Goal: Task Accomplishment & Management: Use online tool/utility

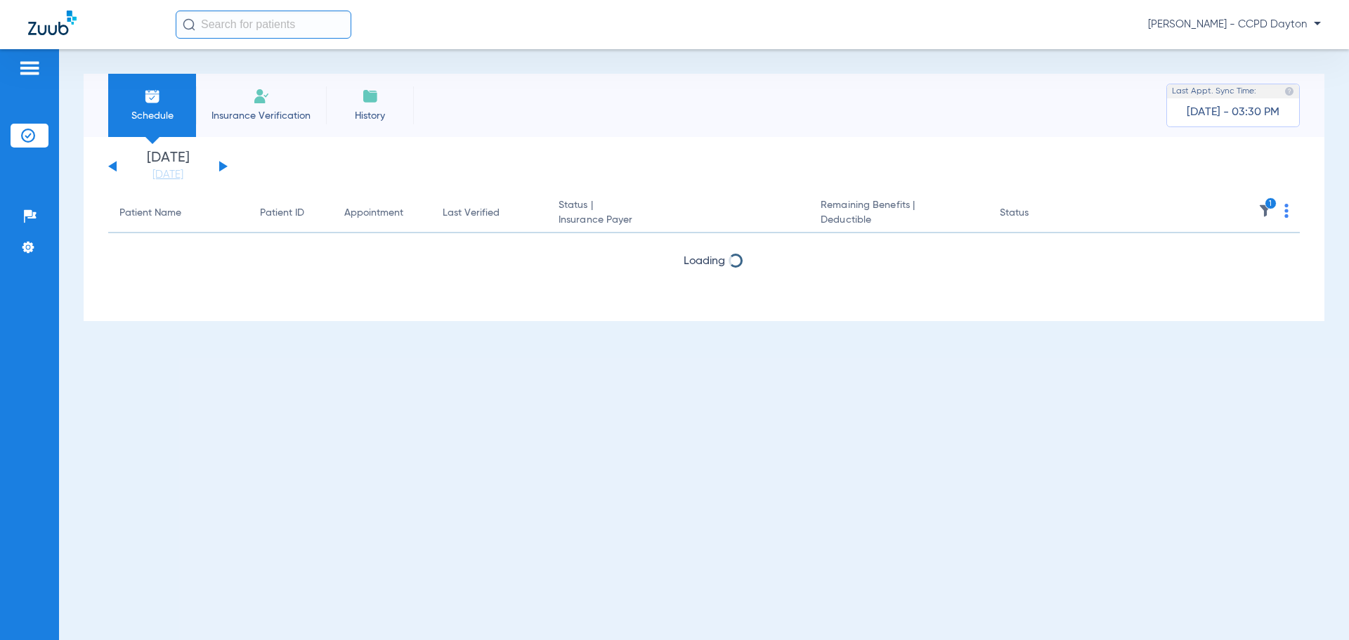
click at [1278, 29] on span "[PERSON_NAME] - CCPD Dayton" at bounding box center [1234, 25] width 173 height 14
click at [1259, 48] on span "Account Selection" at bounding box center [1267, 50] width 79 height 10
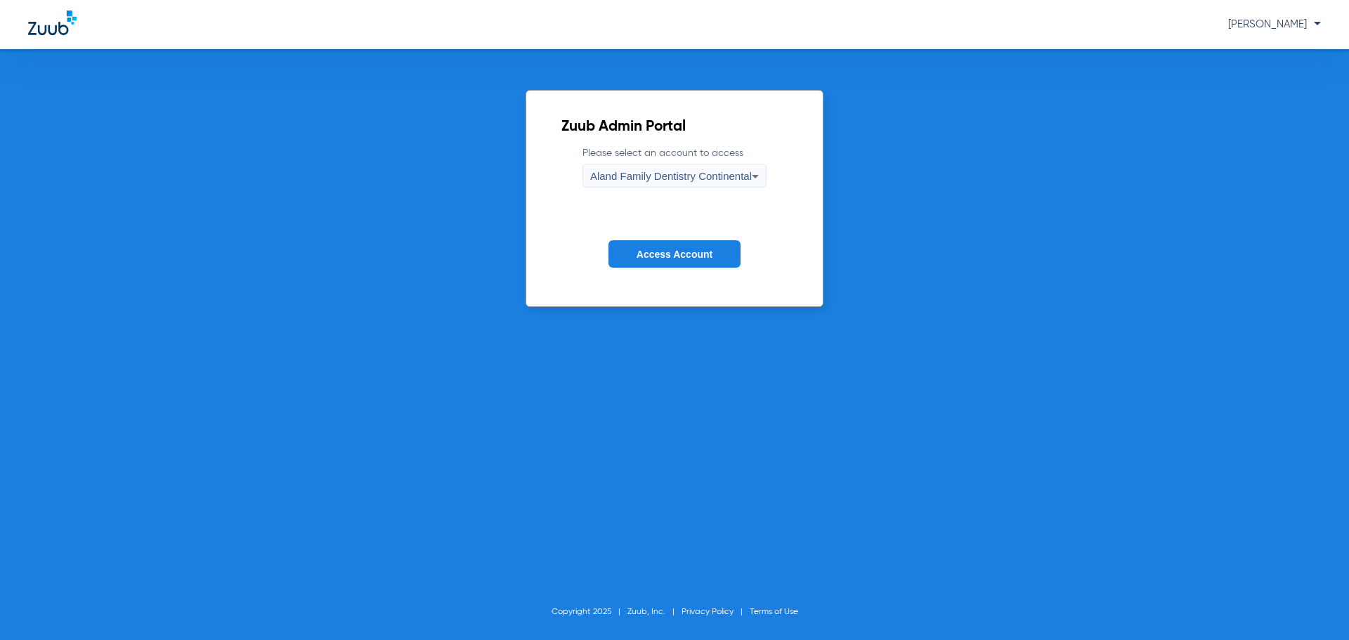
click at [627, 186] on div "Aland Family Dentistry Continental" at bounding box center [671, 176] width 162 height 24
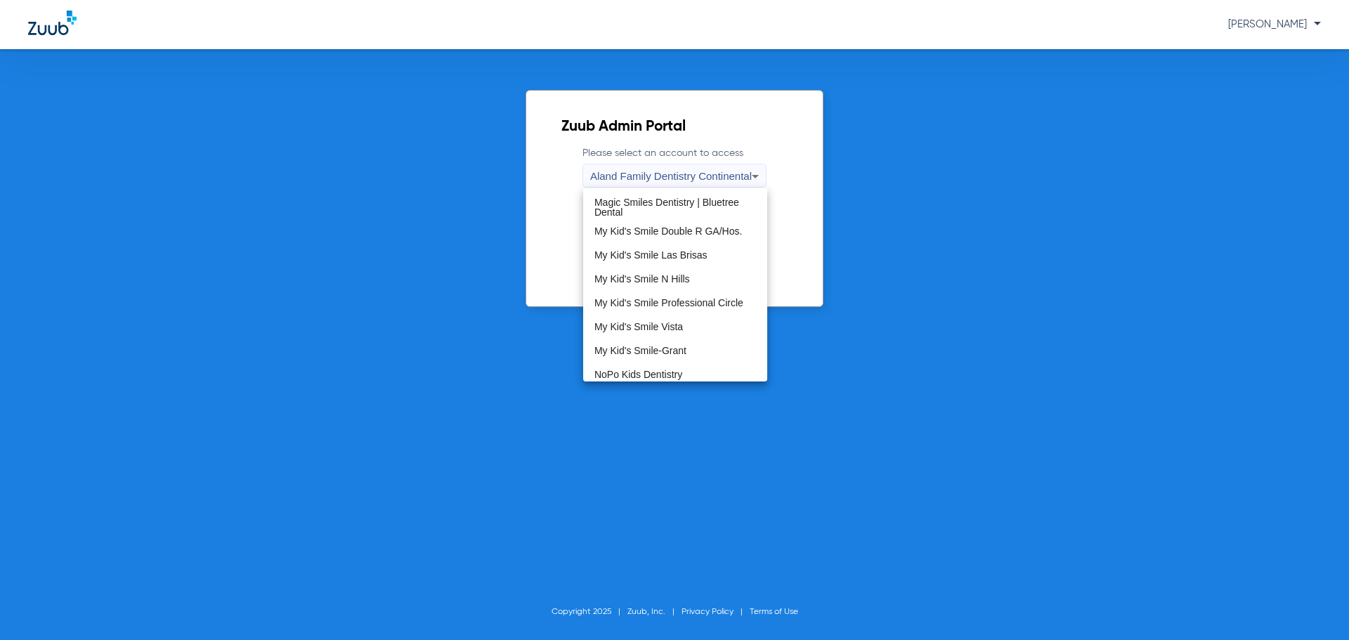
scroll to position [452, 0]
click at [635, 287] on mat-option "Ponderosa Family Dental" at bounding box center [675, 298] width 184 height 24
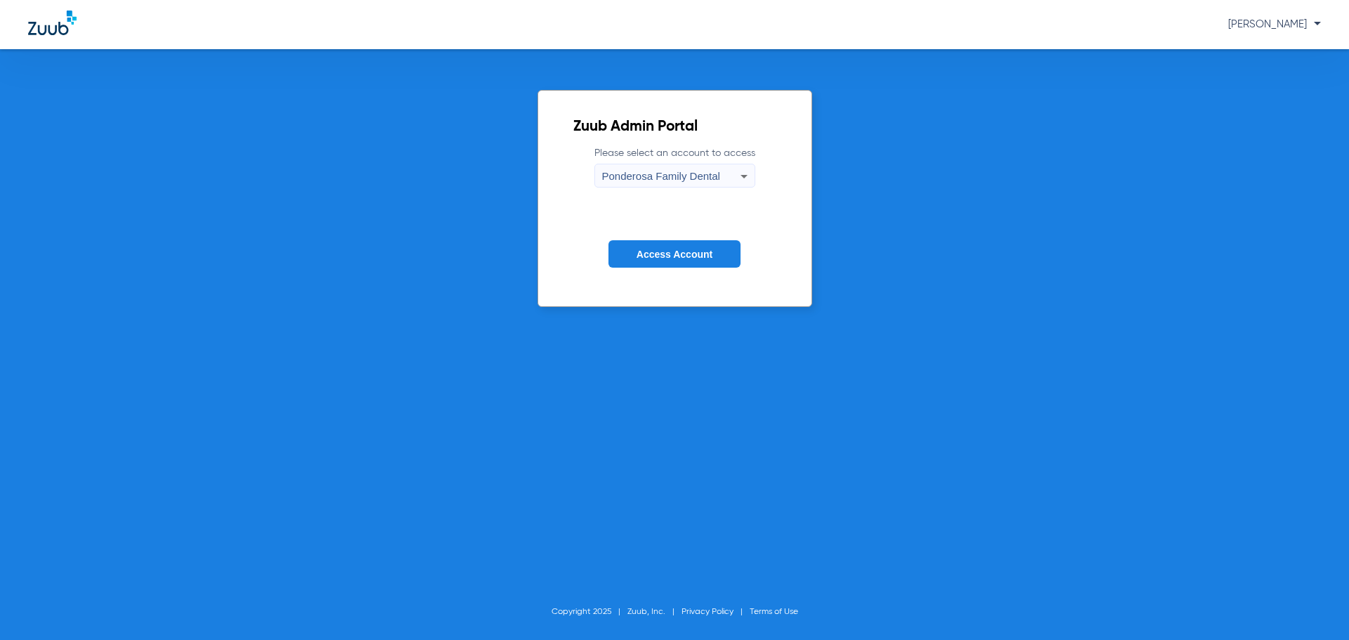
click at [691, 260] on button "Access Account" at bounding box center [674, 253] width 132 height 27
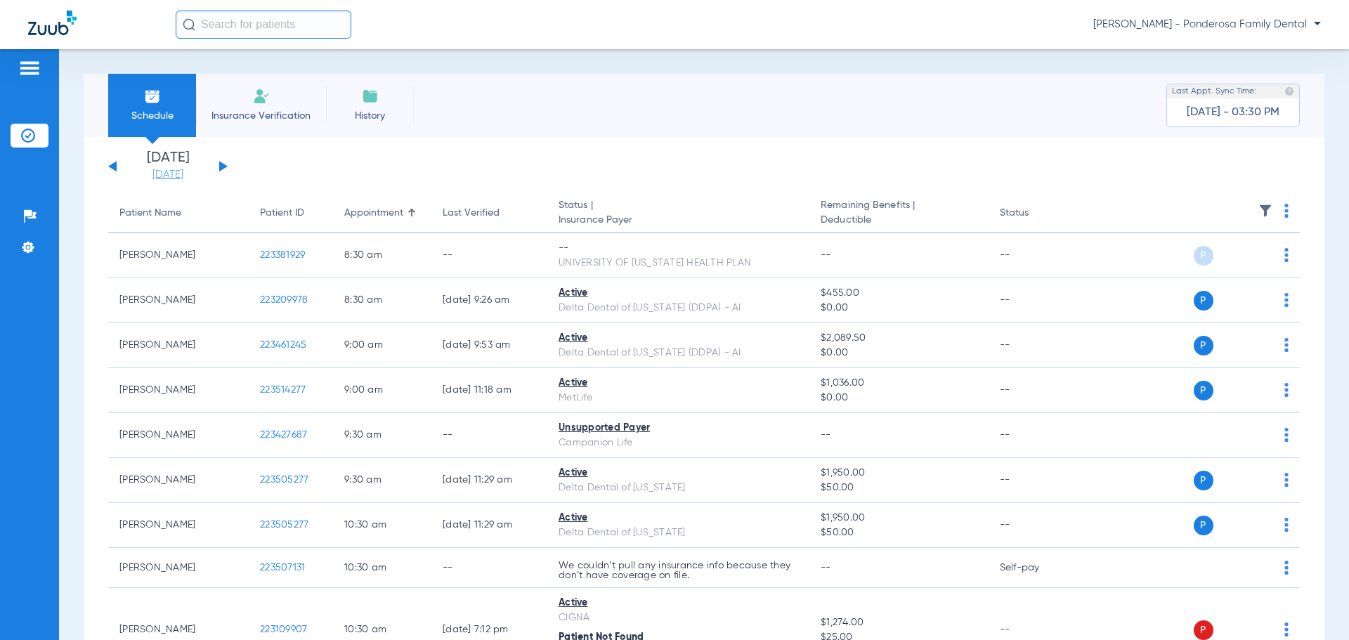
click at [181, 173] on link "[DATE]" at bounding box center [168, 175] width 84 height 14
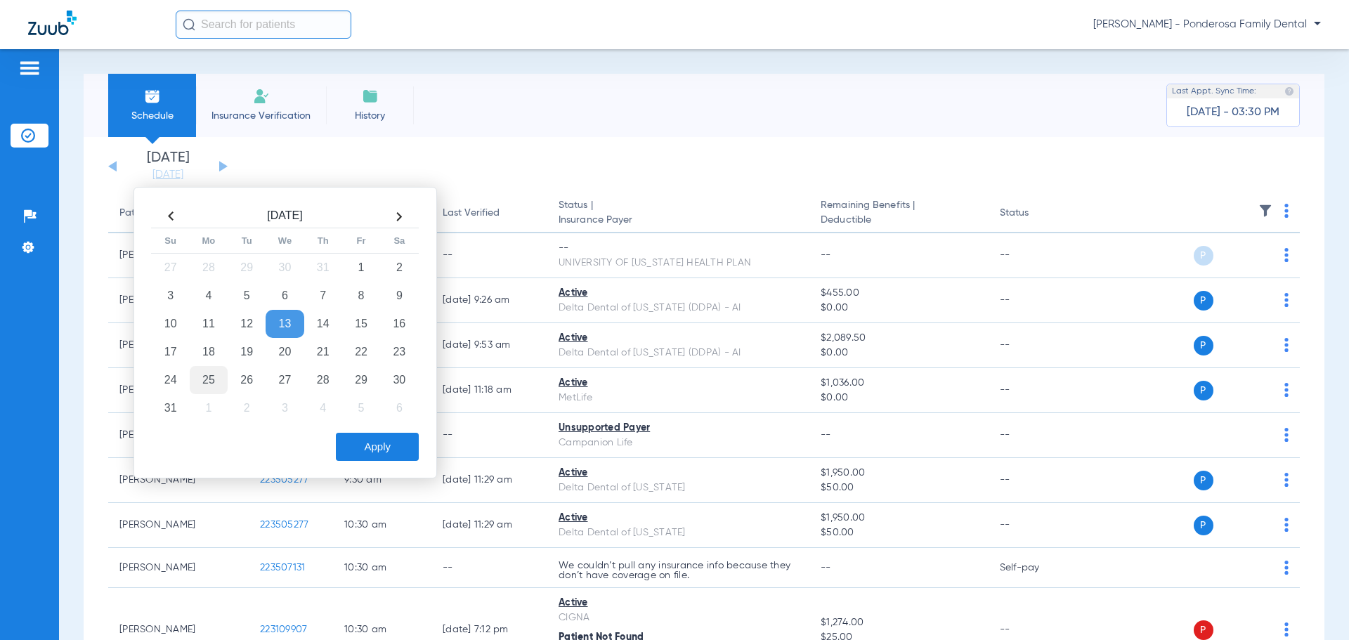
click at [214, 377] on td "25" at bounding box center [209, 380] width 38 height 28
click at [372, 451] on button "Apply" at bounding box center [377, 447] width 83 height 28
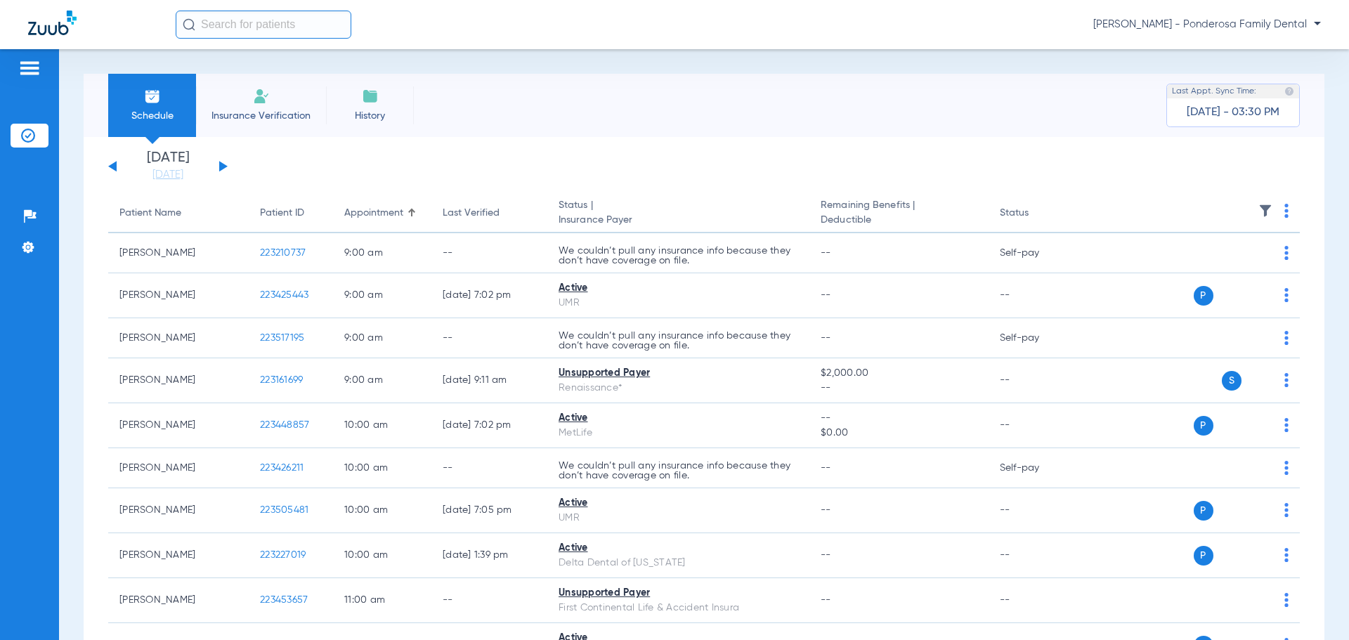
click at [783, 152] on app-single-date-navigator "[DATE] [DATE] [DATE] [DATE] [DATE] [DATE] [DATE] [DATE] [DATE] [DATE] [DATE] [D…" at bounding box center [703, 166] width 1191 height 31
click at [1269, 211] on th at bounding box center [1191, 213] width 217 height 39
click at [1284, 211] on img at bounding box center [1286, 211] width 4 height 14
click at [1228, 275] on button "Verify All" at bounding box center [1222, 266] width 110 height 28
